Goal: Transaction & Acquisition: Purchase product/service

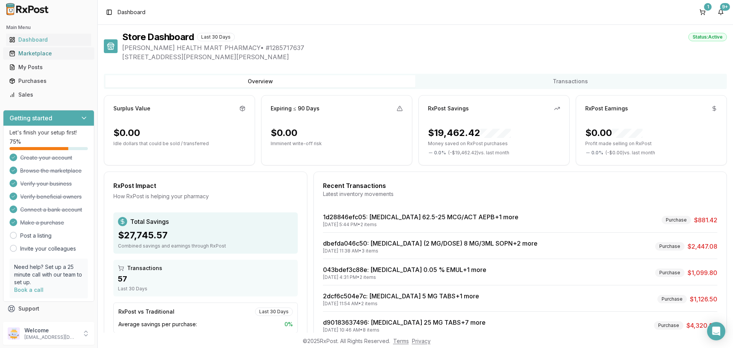
click at [31, 53] on div "Marketplace" at bounding box center [48, 54] width 79 height 8
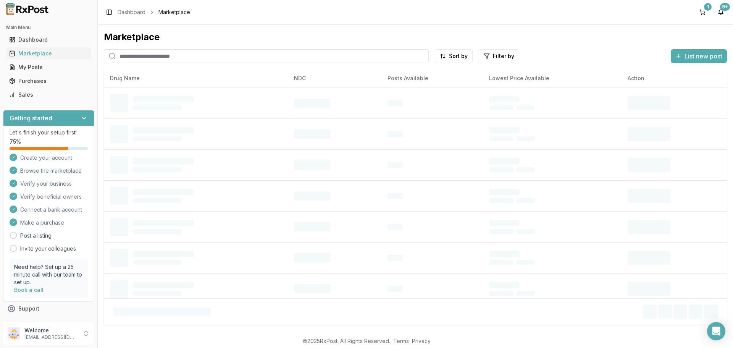
click at [162, 54] on input "search" at bounding box center [266, 56] width 325 height 14
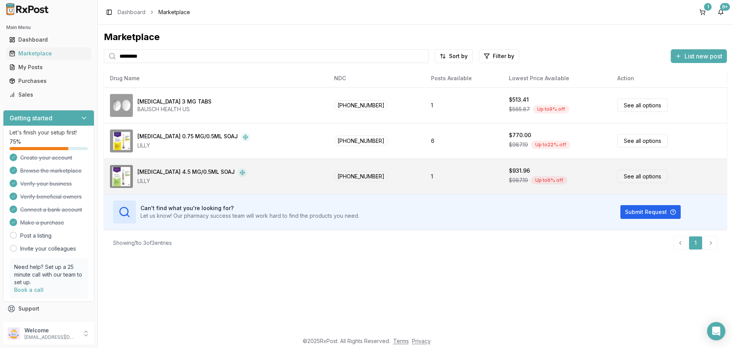
type input "*********"
click at [626, 177] on link "See all options" at bounding box center [642, 175] width 50 height 13
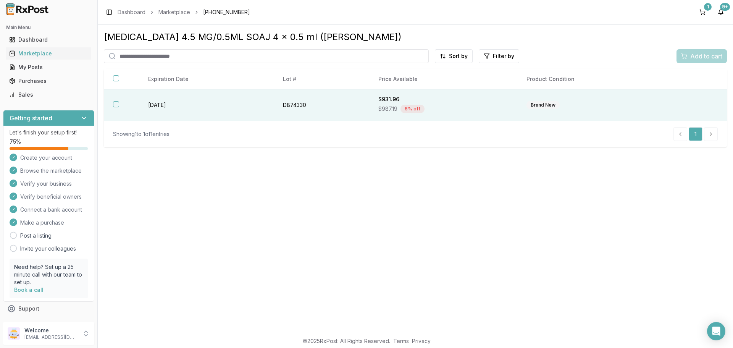
click at [118, 105] on button "button" at bounding box center [116, 104] width 6 height 6
click at [696, 55] on span "Add to cart" at bounding box center [706, 56] width 32 height 9
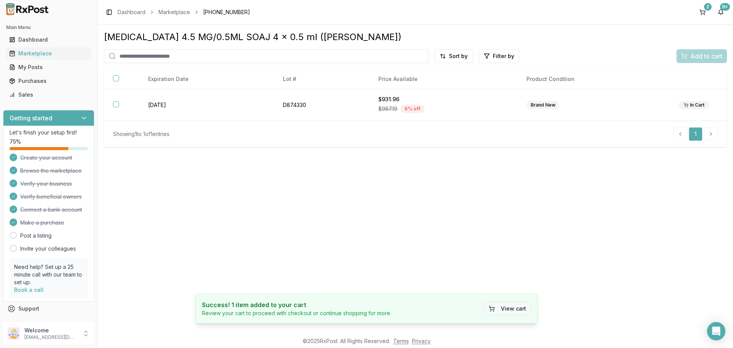
click at [508, 309] on button "View cart" at bounding box center [507, 308] width 47 height 14
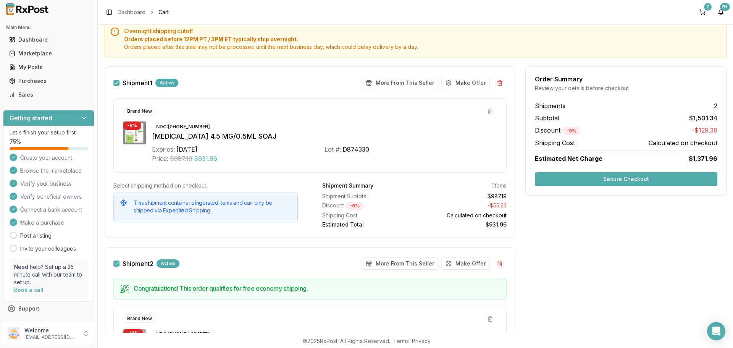
scroll to position [59, 0]
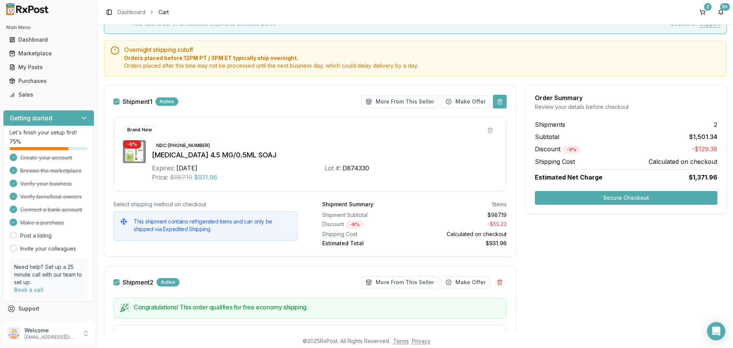
click at [498, 101] on button at bounding box center [500, 102] width 14 height 14
